Goal: Task Accomplishment & Management: Complete application form

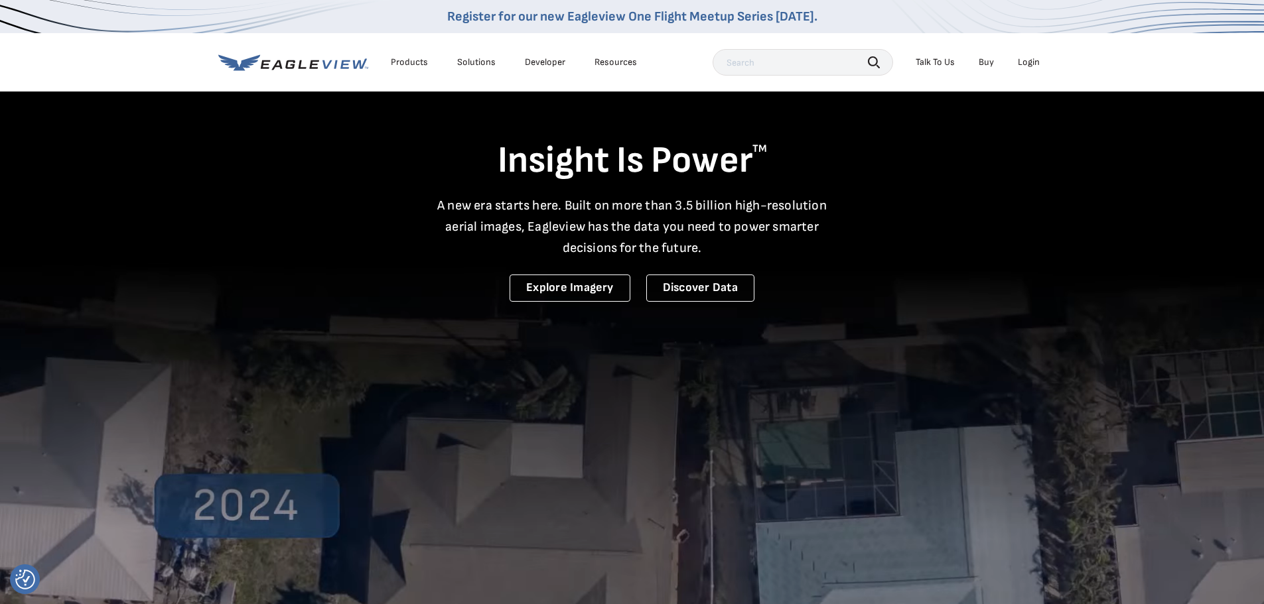
click at [1033, 64] on div "Login" at bounding box center [1029, 62] width 22 height 12
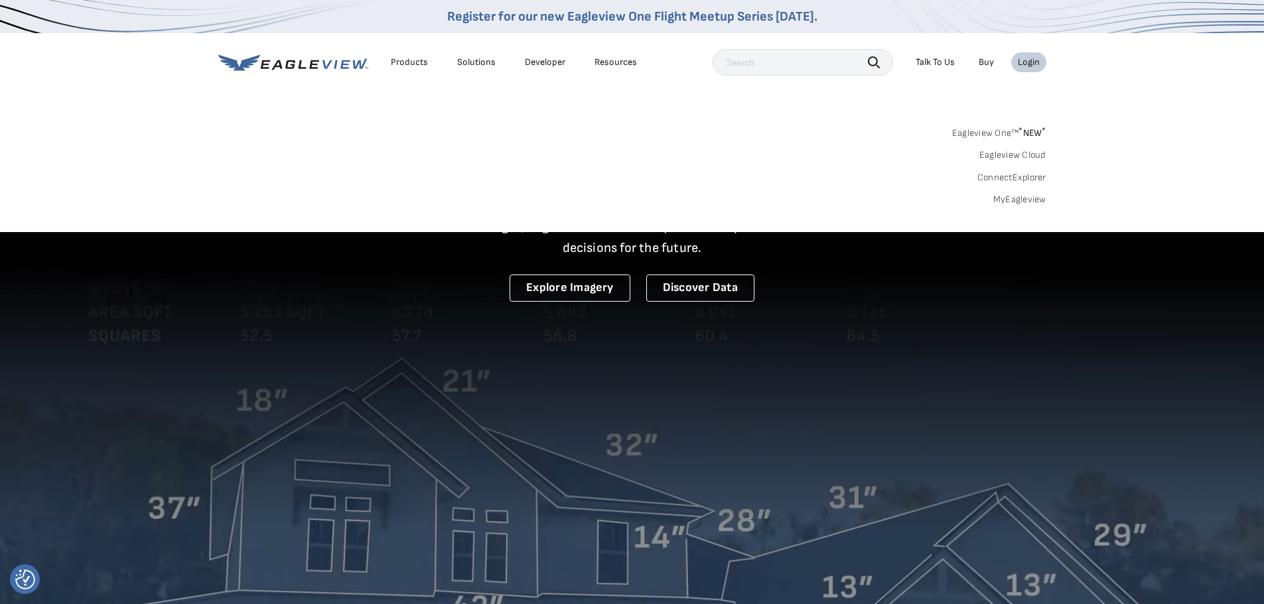
click at [1020, 202] on link "MyEagleview" at bounding box center [1019, 200] width 53 height 12
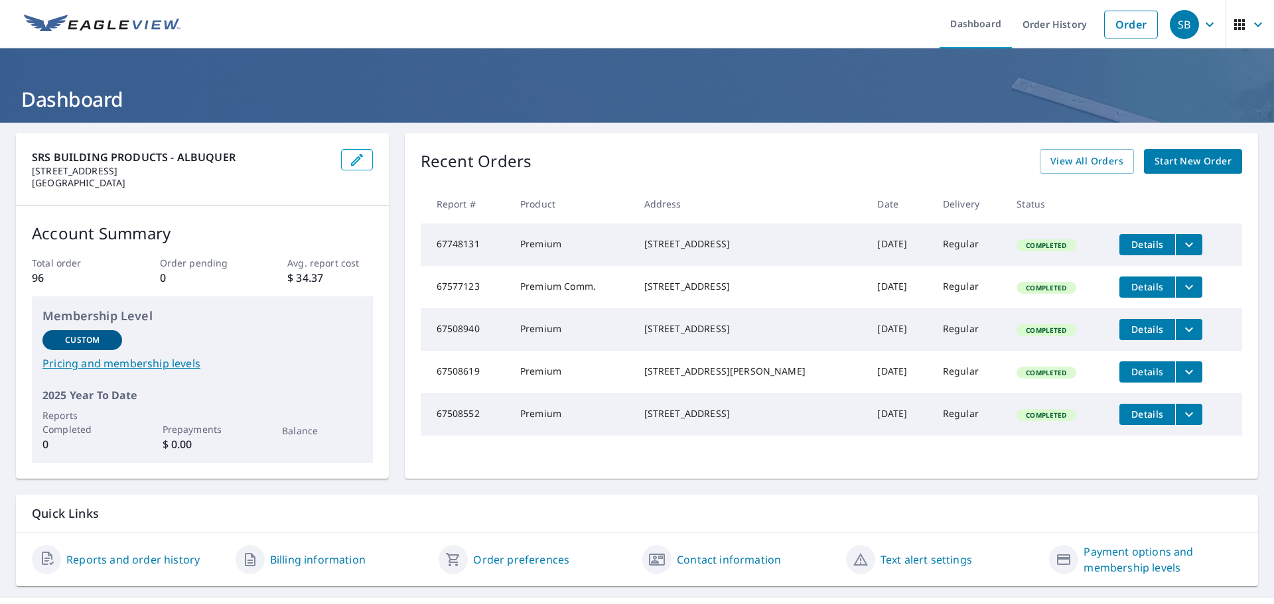
click at [1186, 166] on span "Start New Order" at bounding box center [1192, 161] width 77 height 17
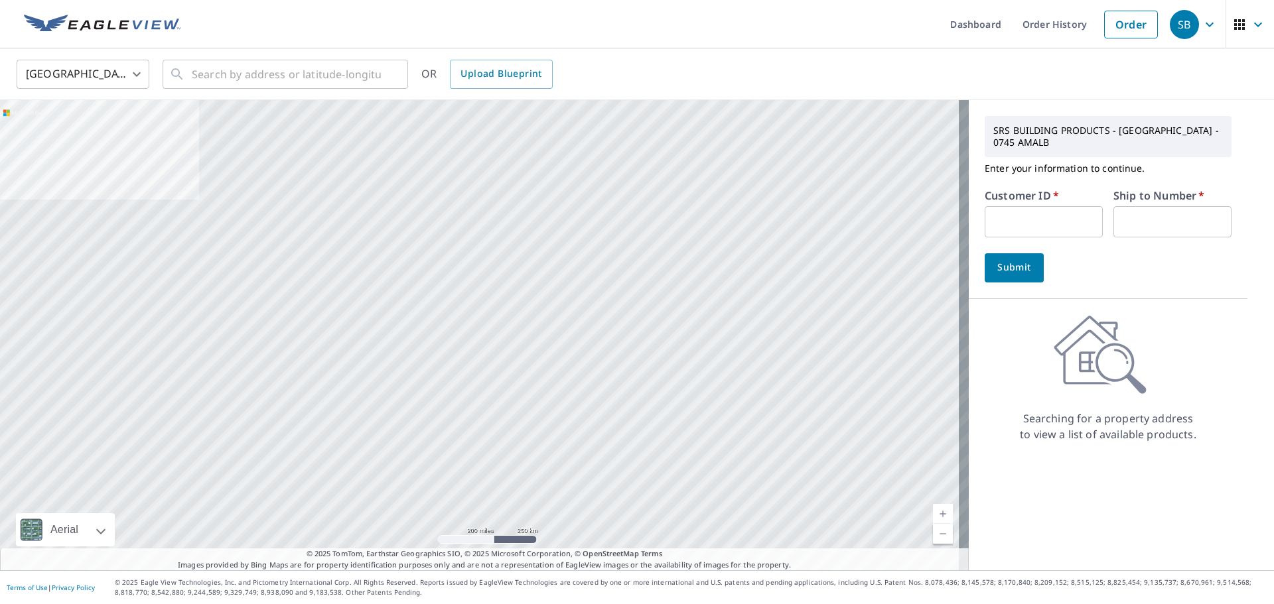
click at [1040, 226] on input "text" at bounding box center [1044, 221] width 118 height 31
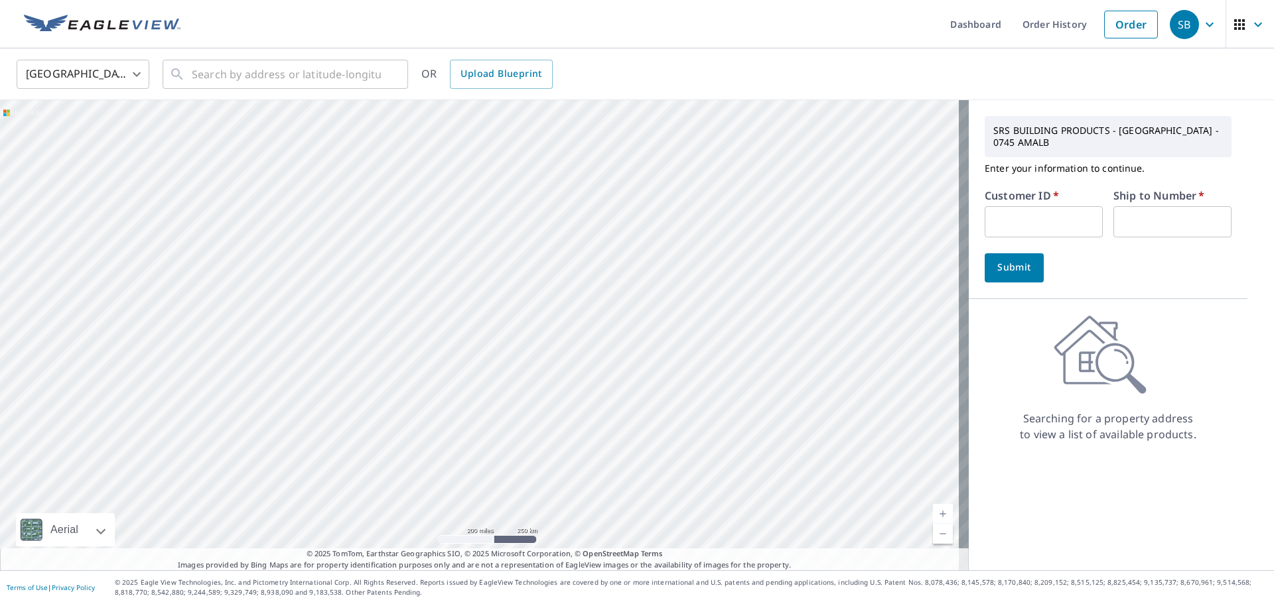
click at [1010, 210] on input "text" at bounding box center [1044, 221] width 118 height 31
type input "S045717"
click at [1121, 220] on input "text" at bounding box center [1172, 221] width 118 height 31
type input "1"
click at [1010, 273] on span "Submit" at bounding box center [1014, 267] width 38 height 17
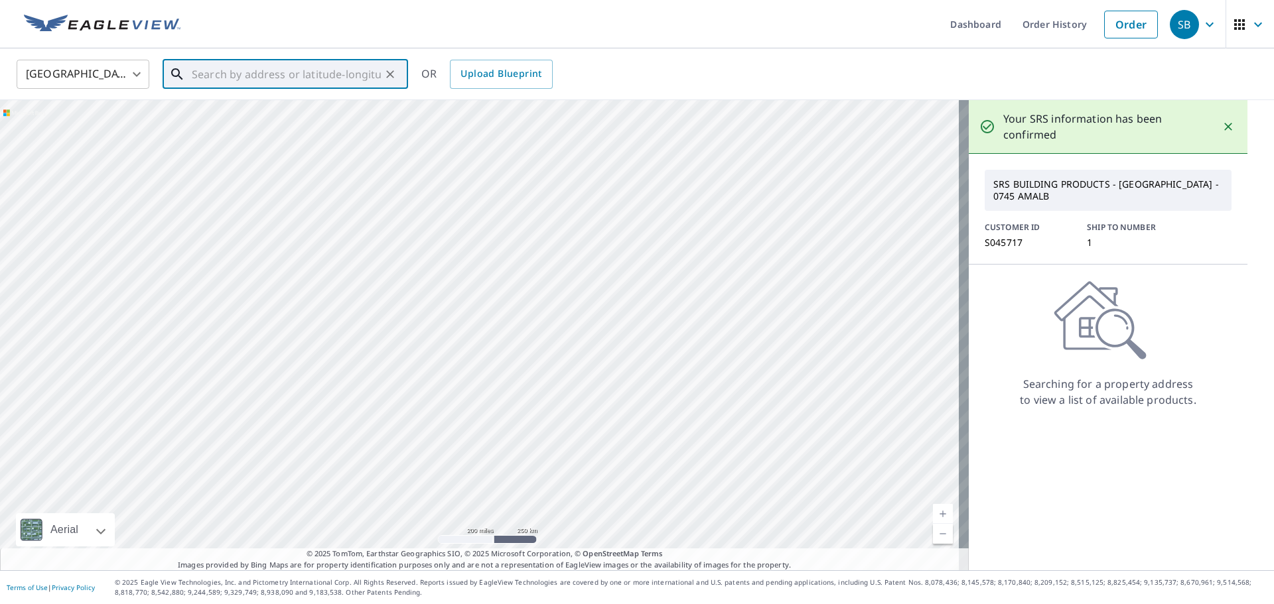
click at [271, 86] on input "text" at bounding box center [286, 74] width 189 height 37
click at [272, 128] on p "Rio Rancho, NM 87124" at bounding box center [293, 127] width 208 height 13
type input "4900 La Pera Ct SE Rio Rancho, NM 87124"
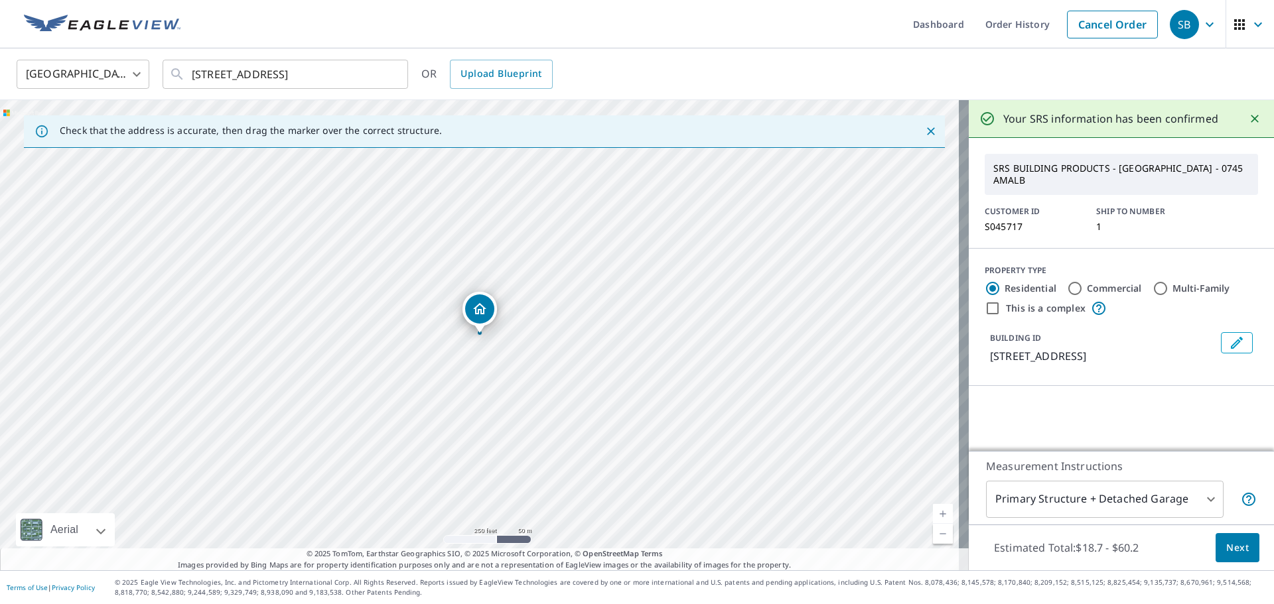
click at [1235, 545] on span "Next" at bounding box center [1237, 548] width 23 height 17
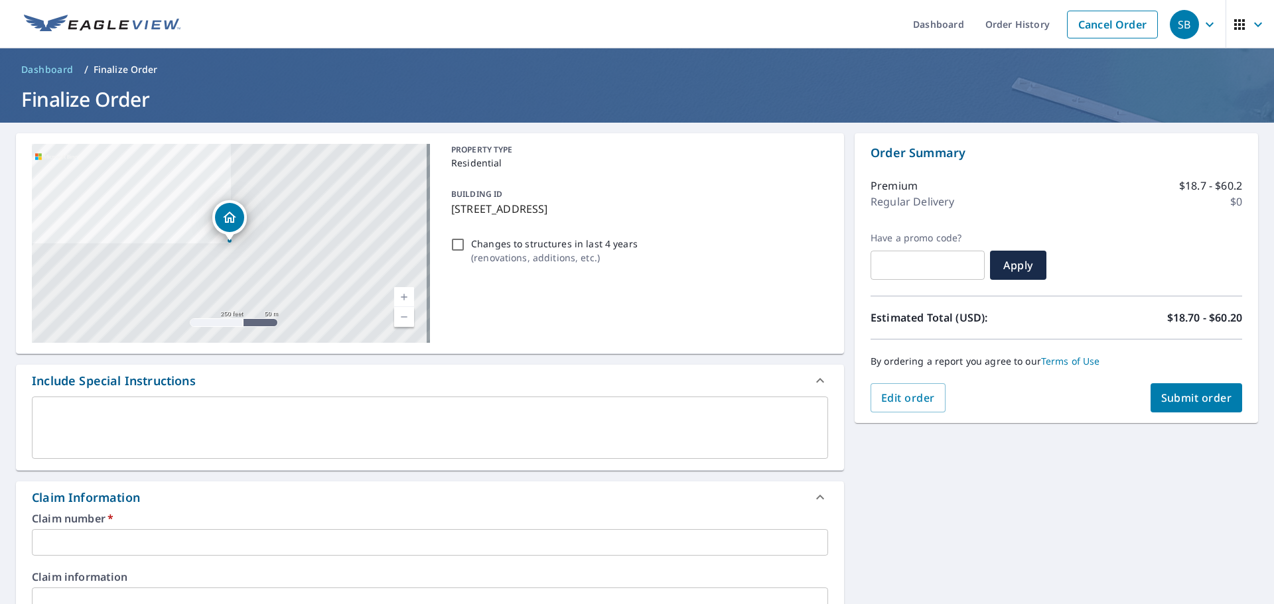
click at [665, 208] on p "4900 La Pera Ct SE, Rio Rancho, NM, 87124" at bounding box center [637, 209] width 372 height 16
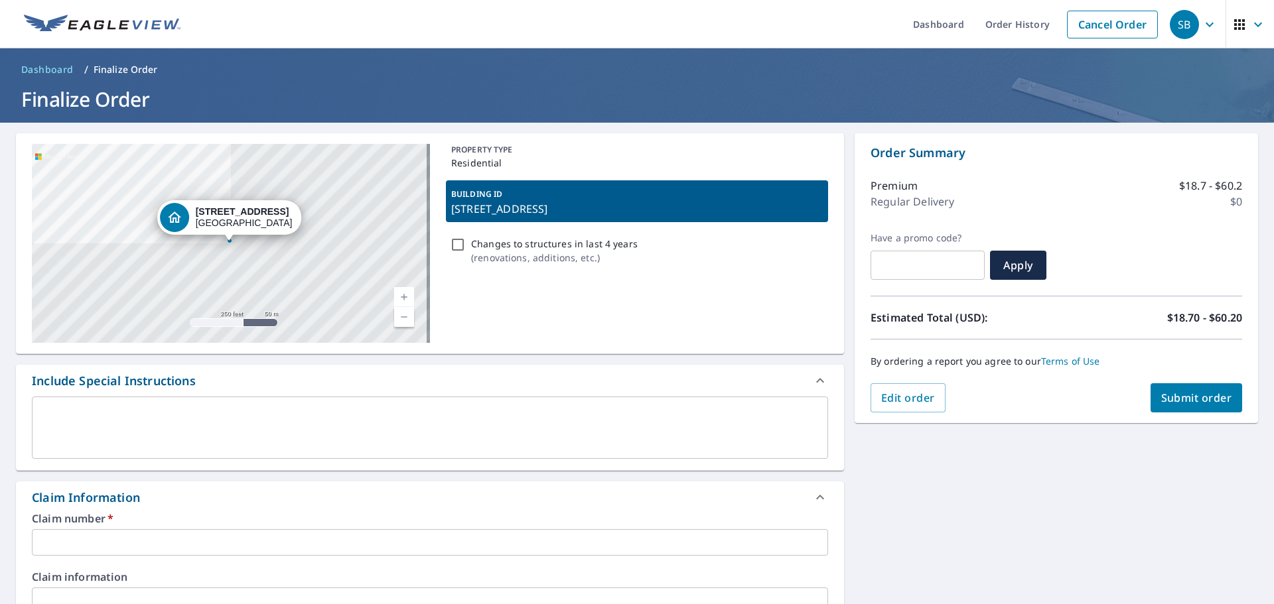
drag, startPoint x: 663, startPoint y: 209, endPoint x: 448, endPoint y: 211, distance: 215.6
click at [451, 211] on p "4900 La Pera Ct SE, Rio Rancho, NM, 87124" at bounding box center [637, 209] width 372 height 16
checkbox input "true"
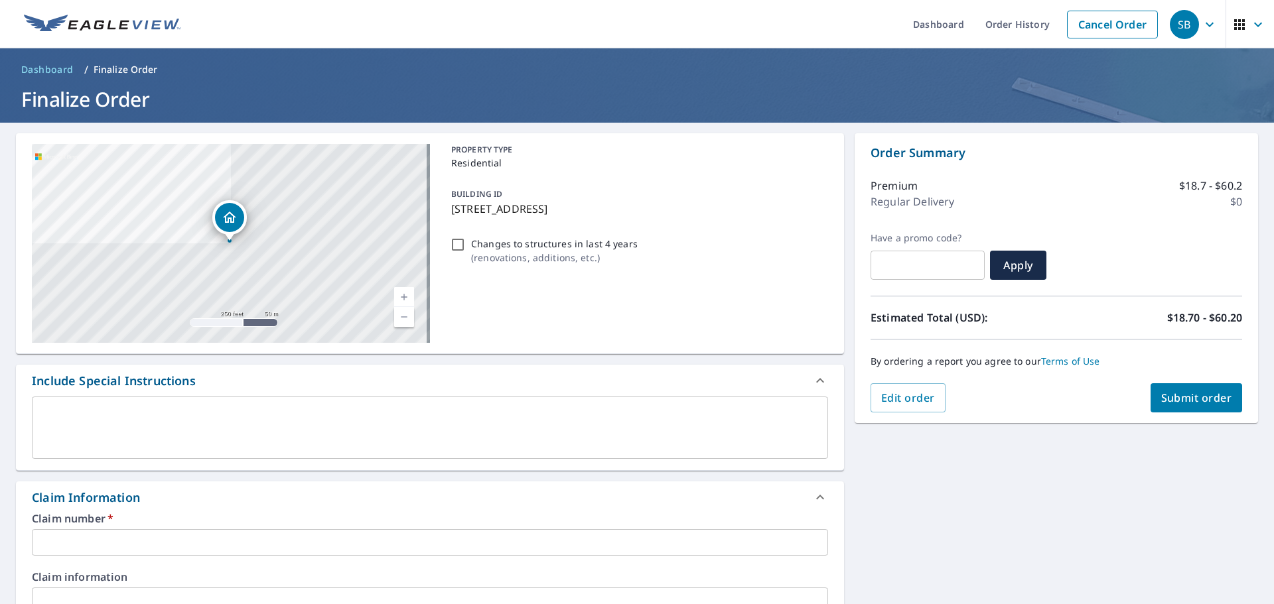
copy p "4900 La Pera Ct SE, Rio Rancho, NM, 87124"
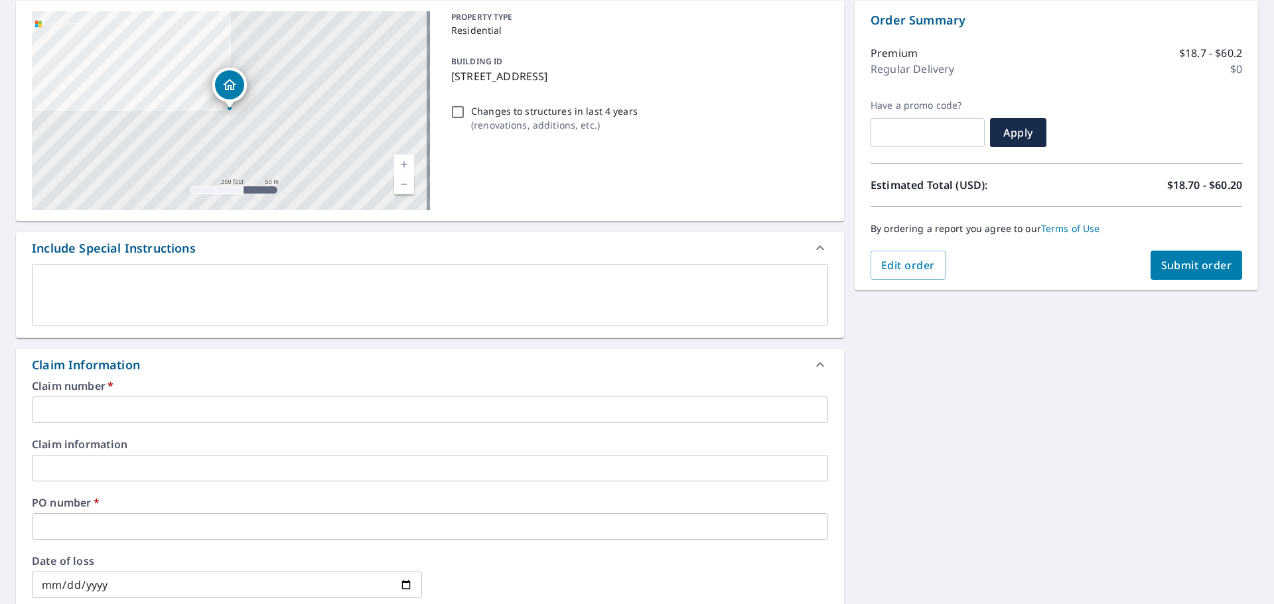
click at [99, 415] on input "text" at bounding box center [430, 410] width 796 height 27
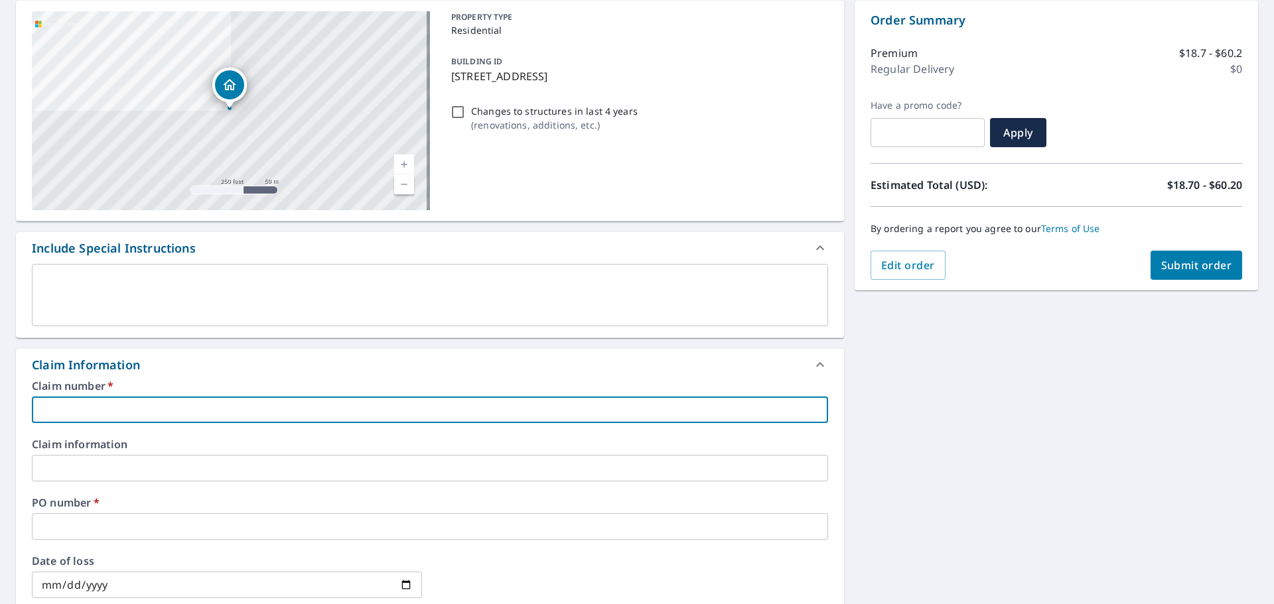
paste input "4900 La Pera Ct SE, Rio Rancho, NM, 87124"
type input "4900 La Pera Ct SE, Rio Rancho, NM, 87124"
checkbox input "true"
type input "4900 La Pera Ct SE, Rio Rancho, NM, 87124"
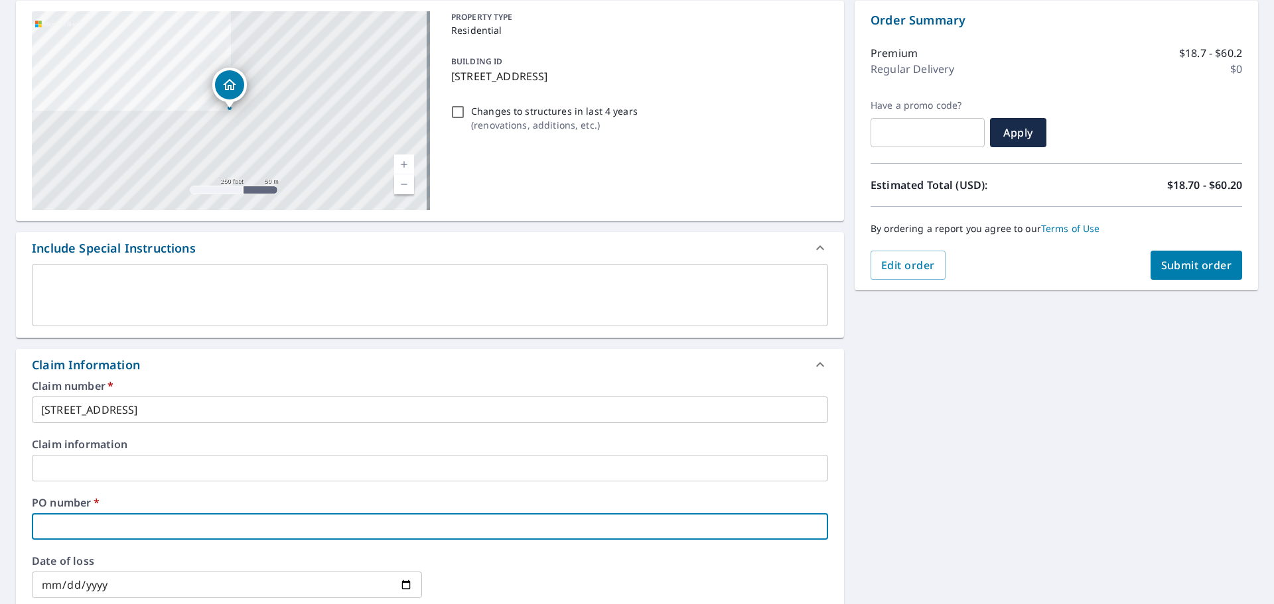
click at [109, 519] on input "text" at bounding box center [430, 527] width 796 height 27
paste input "4900 La Pera Ct SE, Rio Rancho, NM, 87124"
type input "4900 La Pera Ct SE, Rio Rancho, NM, 87124"
checkbox input "true"
type input "4900 La Pera Ct SE, Rio Rancho, NM, 87124"
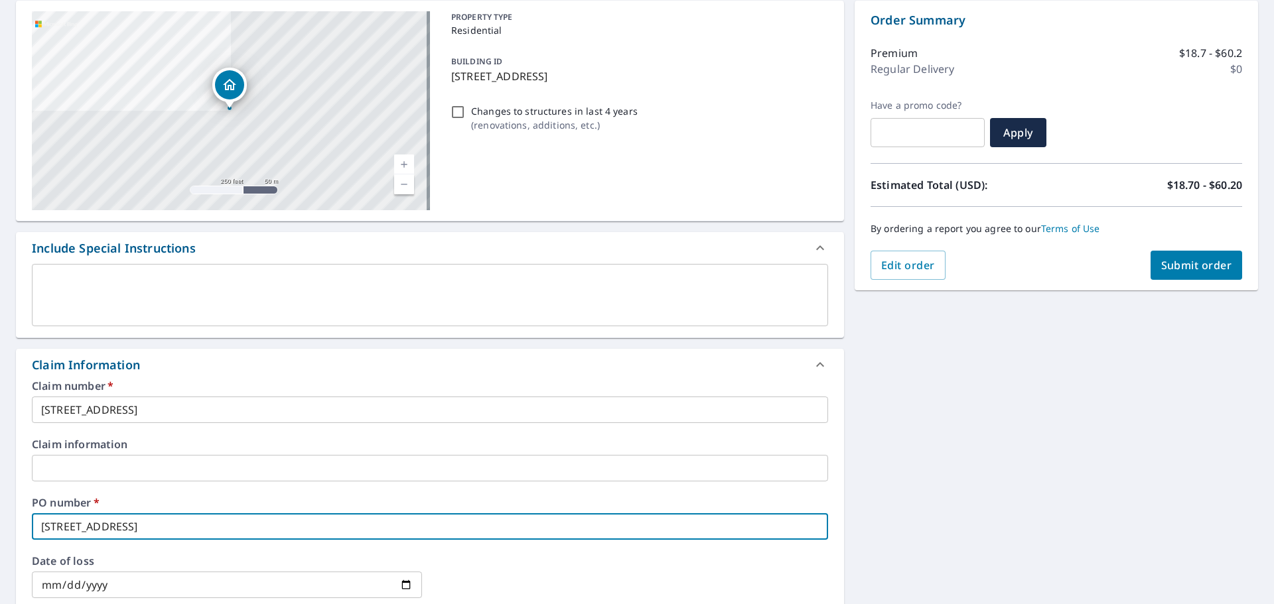
click at [1212, 264] on span "Submit order" at bounding box center [1196, 265] width 71 height 15
checkbox input "true"
